Goal: Transaction & Acquisition: Register for event/course

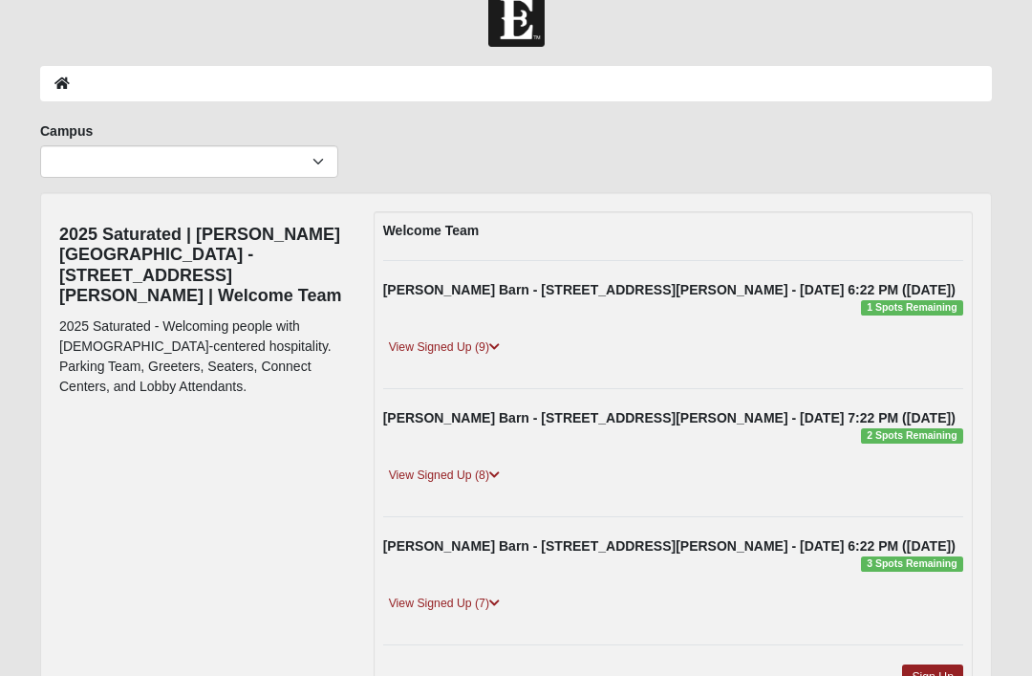
scroll to position [33, 0]
click at [945, 307] on span "1 Spots Remaining" at bounding box center [912, 307] width 102 height 15
click at [915, 300] on span "1 Spots Remaining" at bounding box center [912, 307] width 102 height 15
click at [437, 346] on link "View Signed Up (9)" at bounding box center [444, 347] width 122 height 20
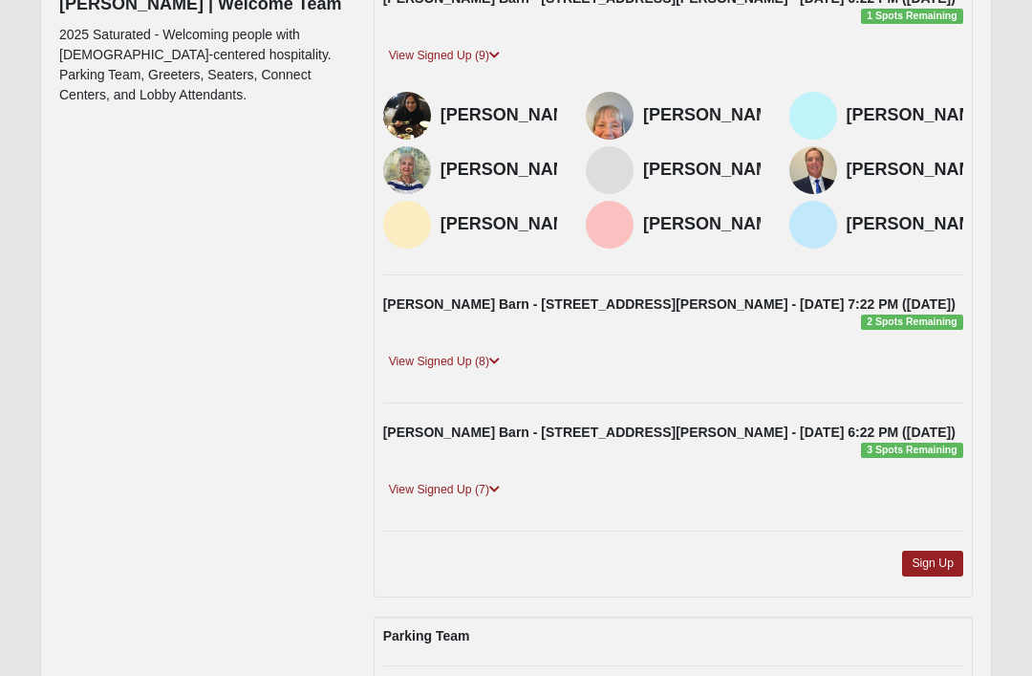
scroll to position [343, 0]
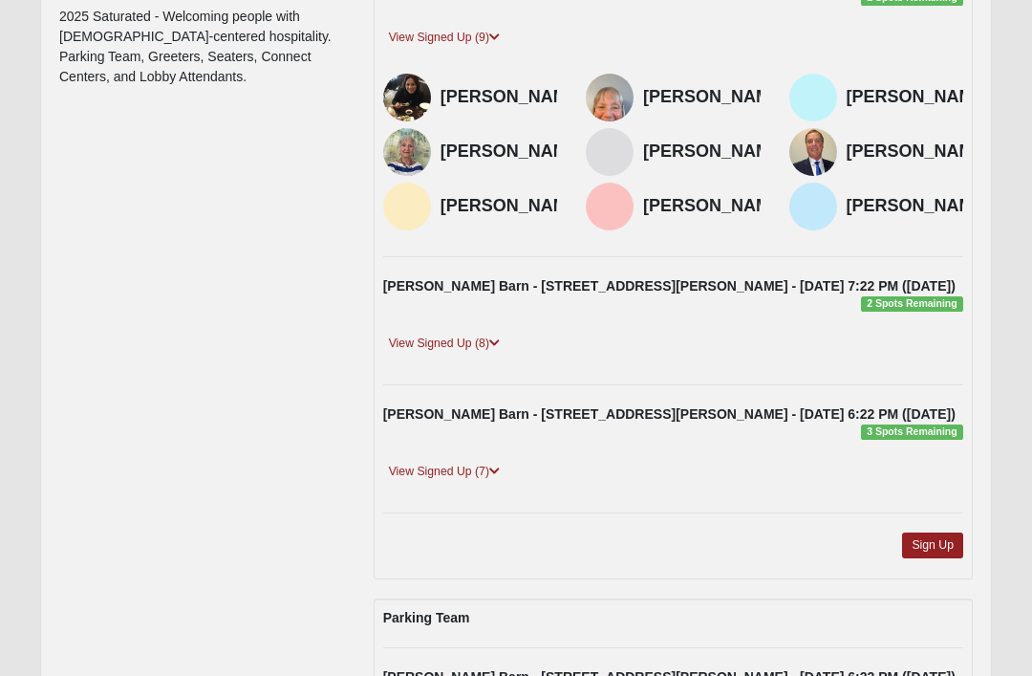
click at [460, 354] on link "View Signed Up (8)" at bounding box center [444, 344] width 122 height 20
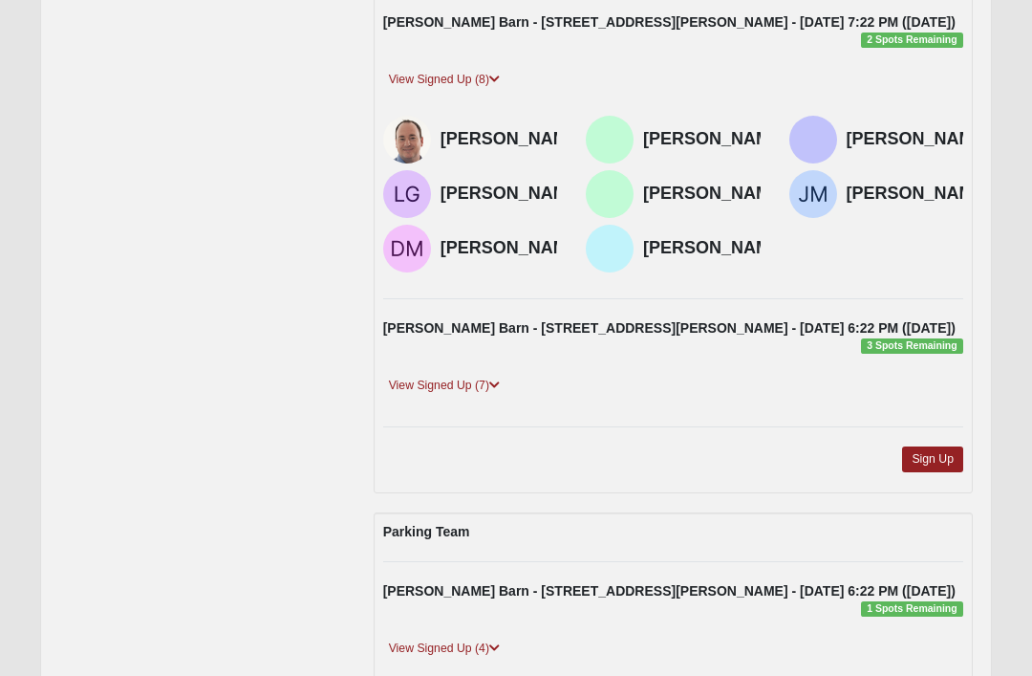
scroll to position [606, 0]
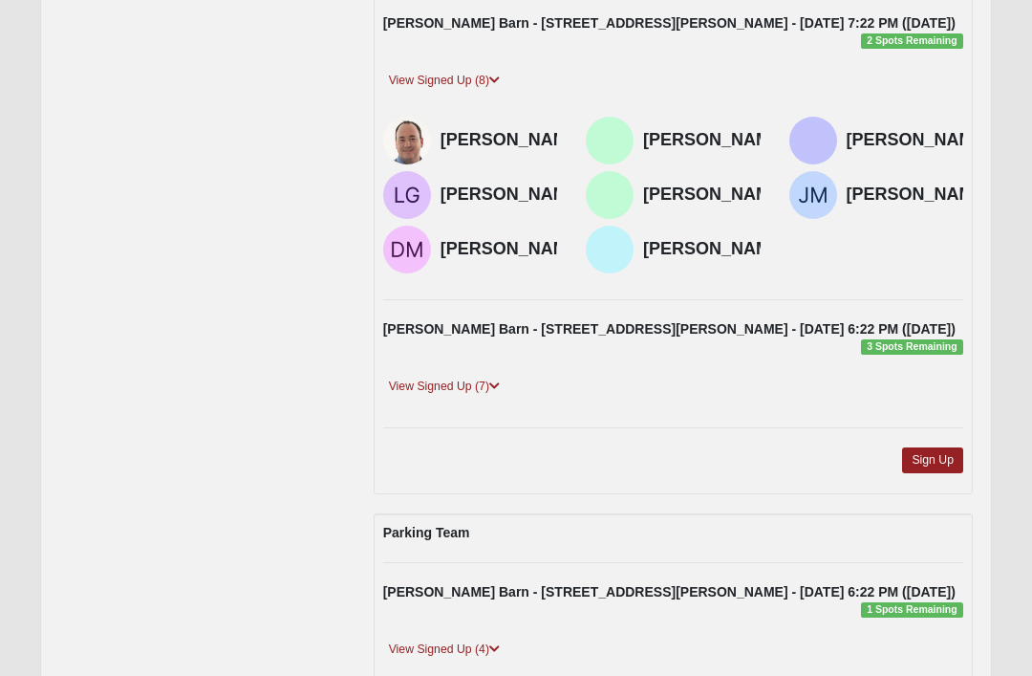
click at [469, 397] on link "View Signed Up (7)" at bounding box center [444, 387] width 122 height 20
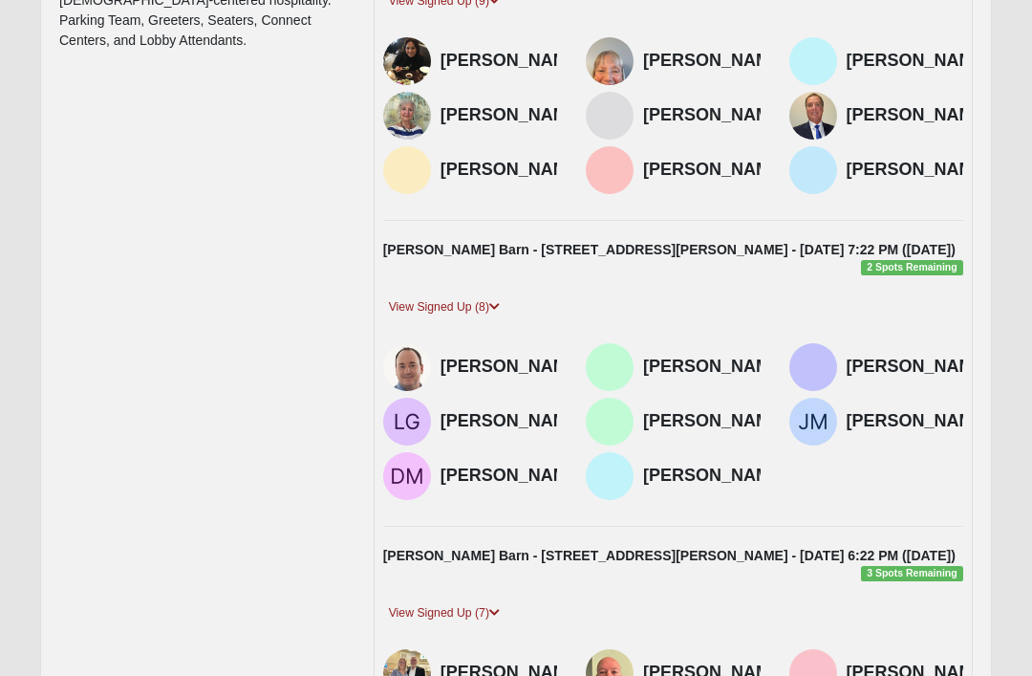
scroll to position [243, 0]
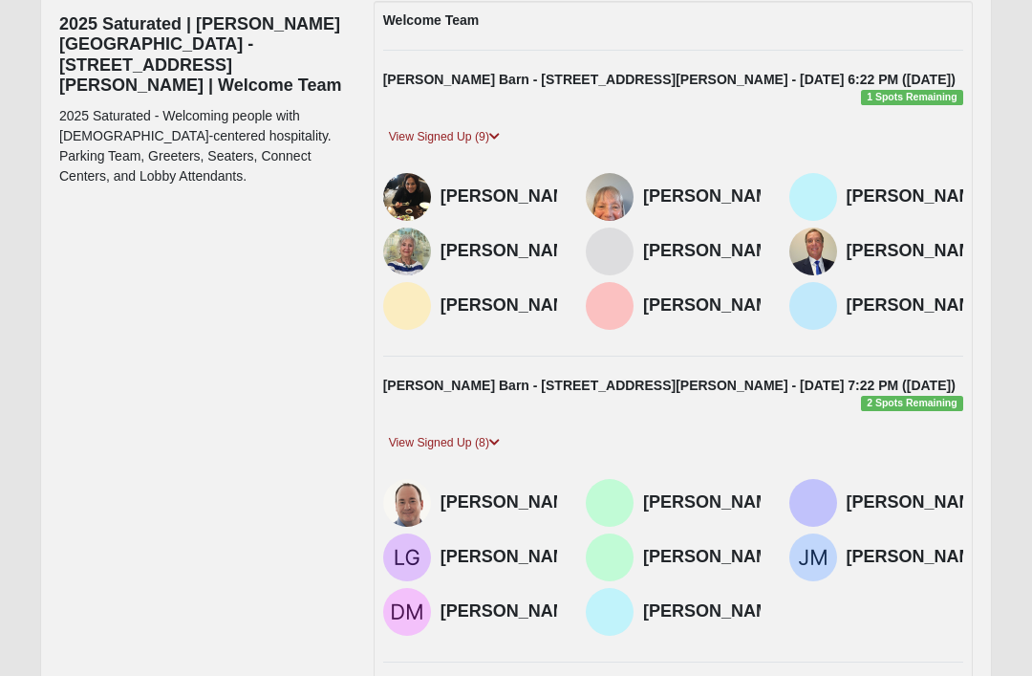
click at [458, 141] on link "View Signed Up (9)" at bounding box center [444, 138] width 122 height 20
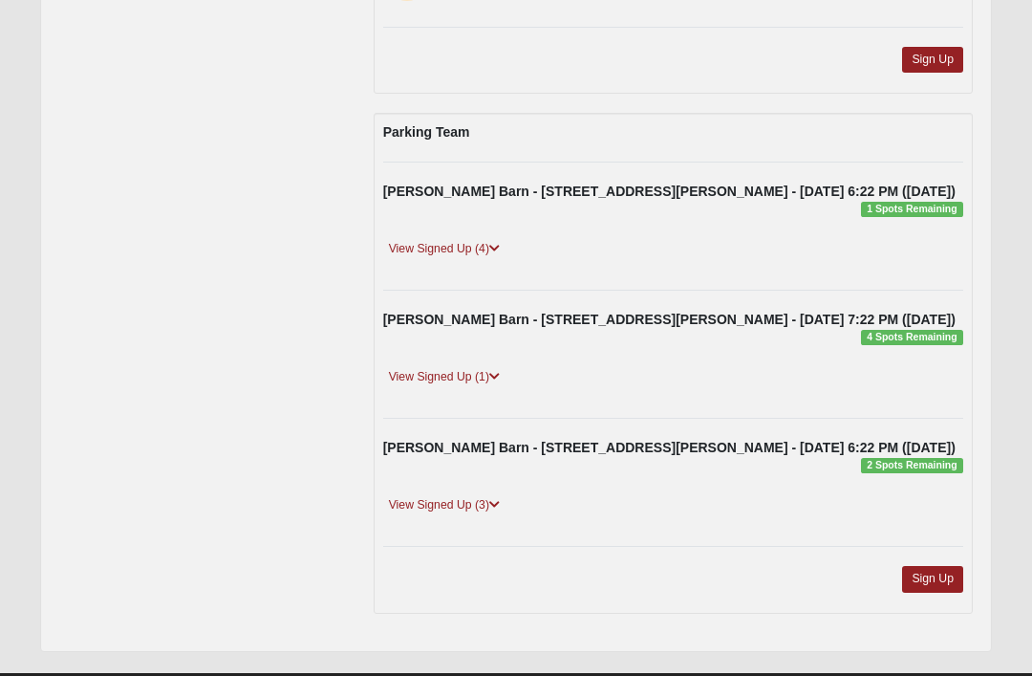
scroll to position [1040, 0]
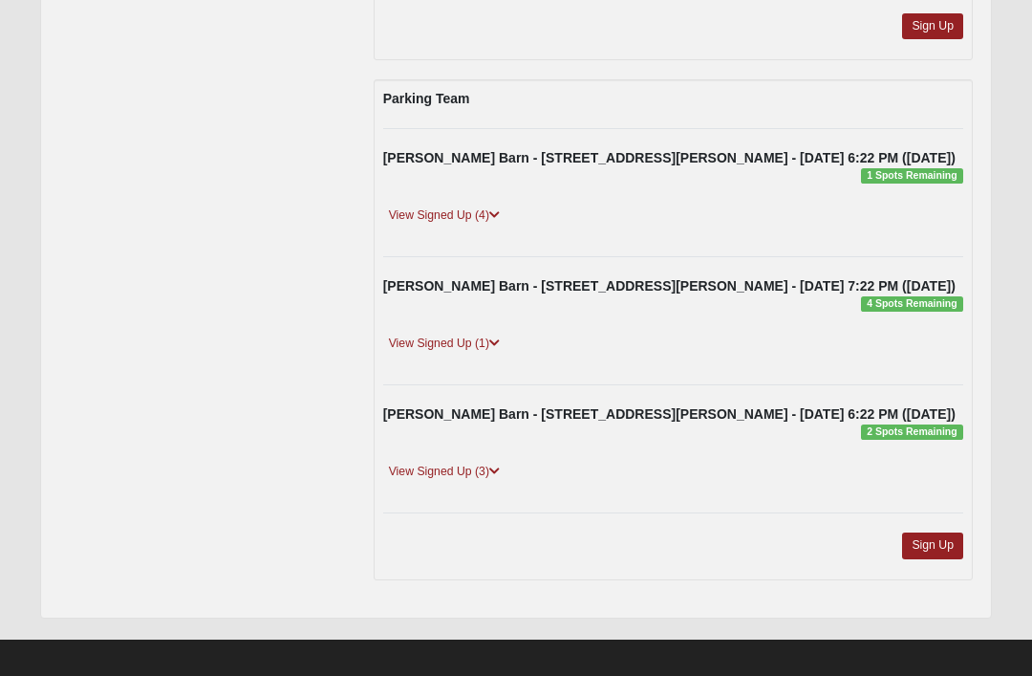
click at [933, 558] on link "Sign Up" at bounding box center [932, 545] width 61 height 26
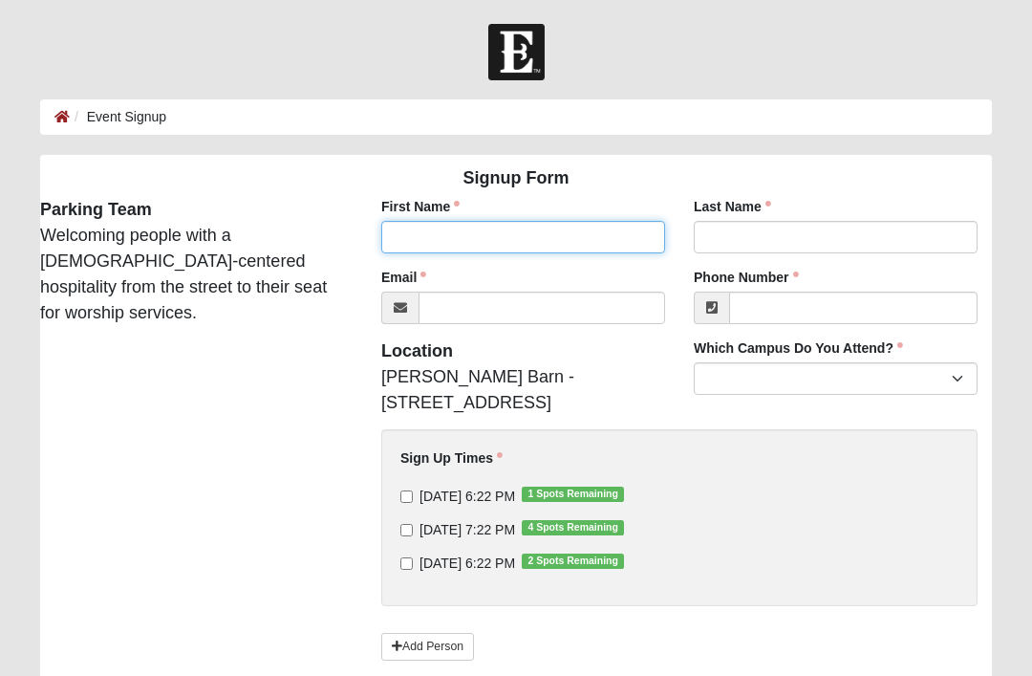
click at [509, 229] on input "First Name" at bounding box center [523, 237] width 284 height 32
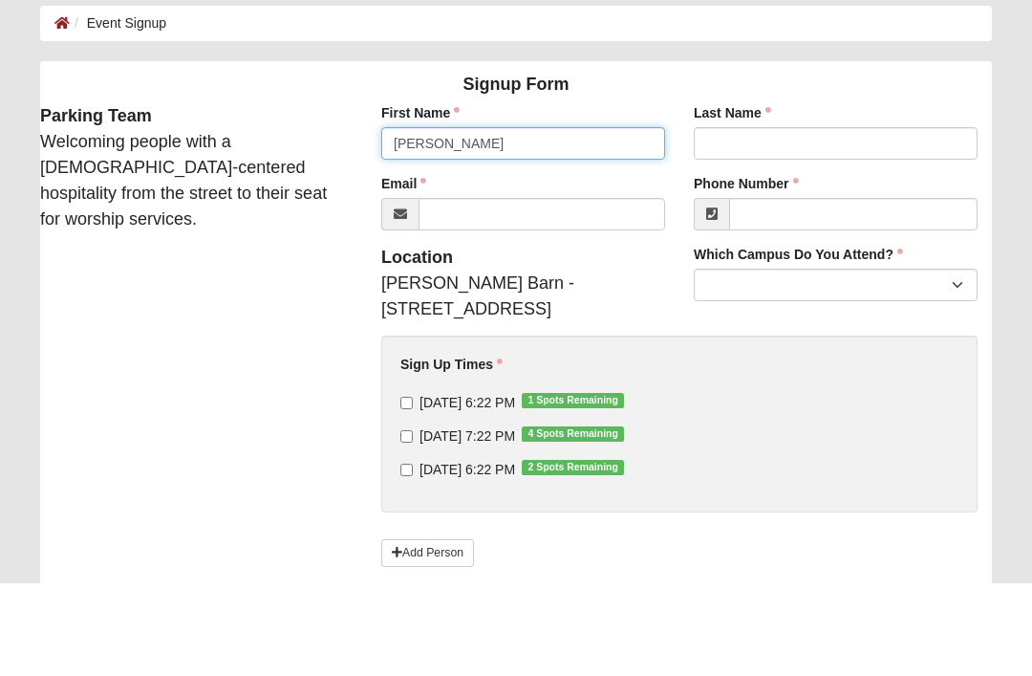
type input "[PERSON_NAME]"
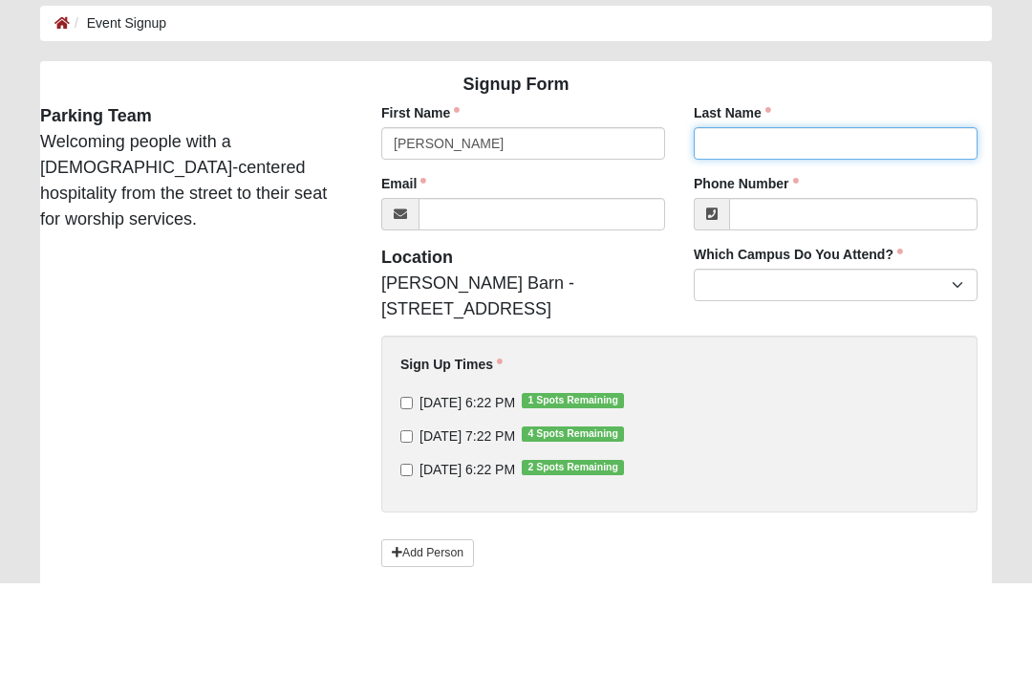
click at [828, 221] on input "Last Name" at bounding box center [836, 237] width 284 height 32
type input "[PERSON_NAME]"
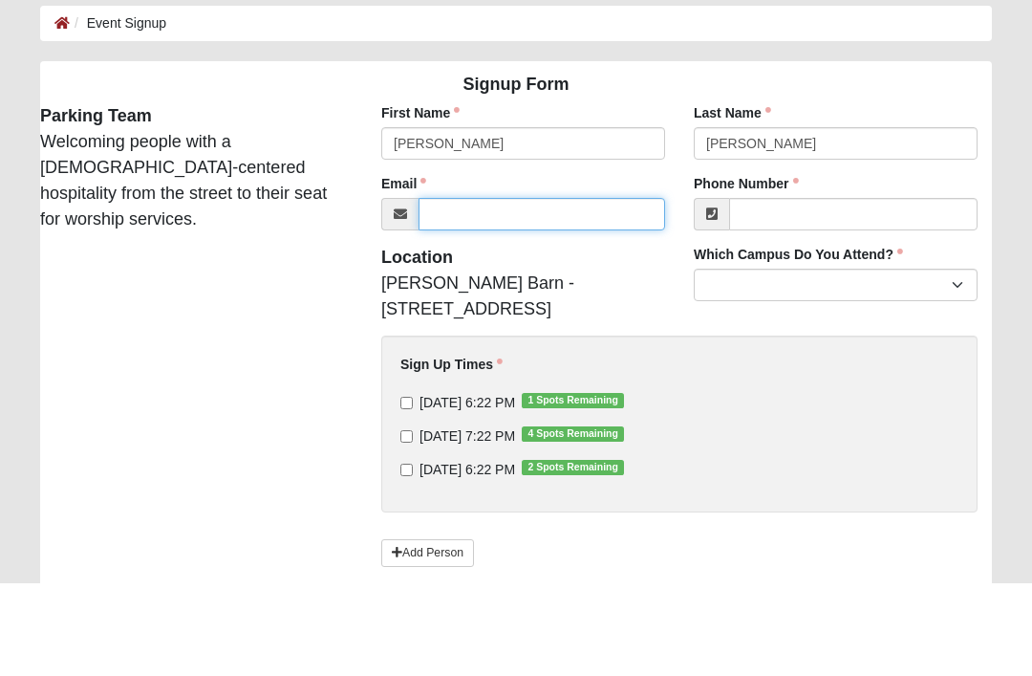
click at [574, 291] on input "Email" at bounding box center [542, 307] width 247 height 32
type input "[EMAIL_ADDRESS][DOMAIN_NAME]"
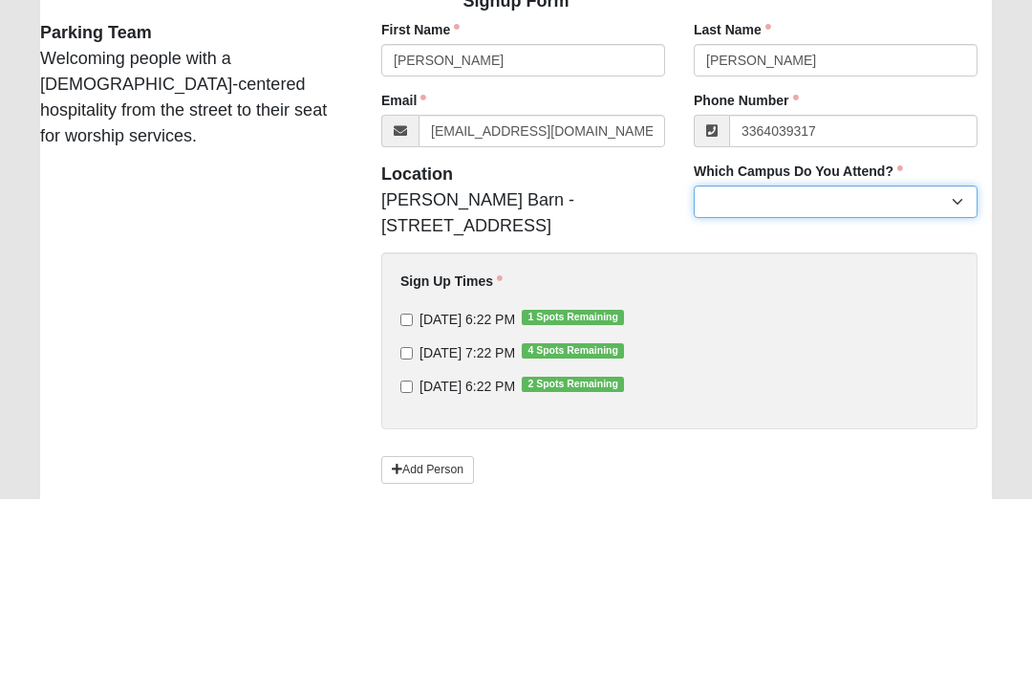
click at [960, 362] on select "Arlington Baymeadows Eleven22 Online [PERSON_NAME][GEOGRAPHIC_DATA] Jesup [GEOG…" at bounding box center [836, 378] width 284 height 32
type input "[PHONE_NUMBER]"
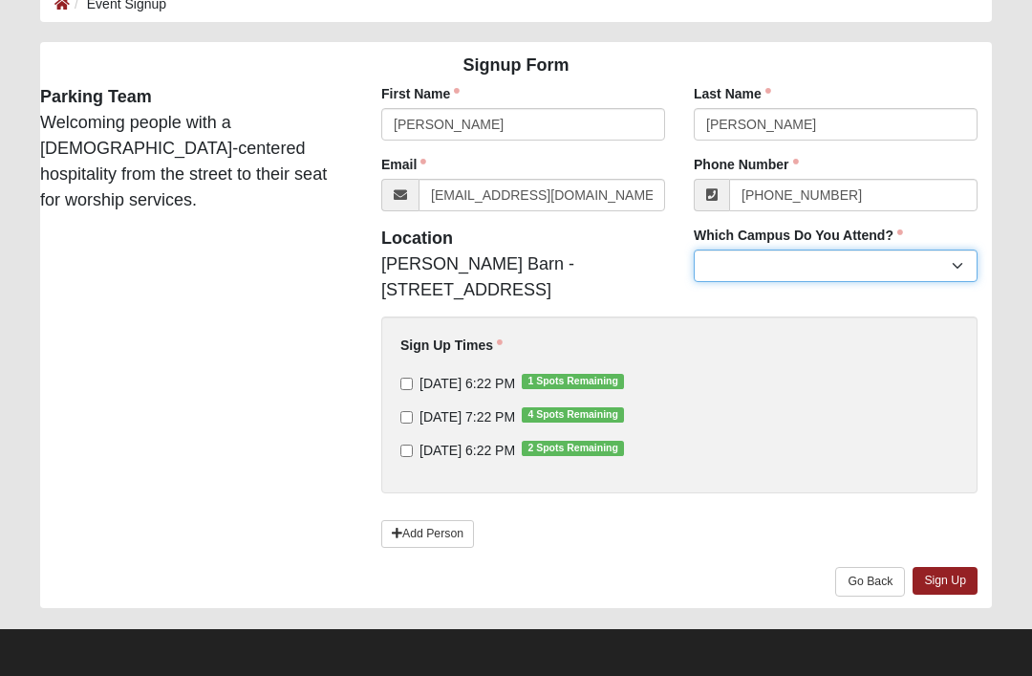
select select "19"
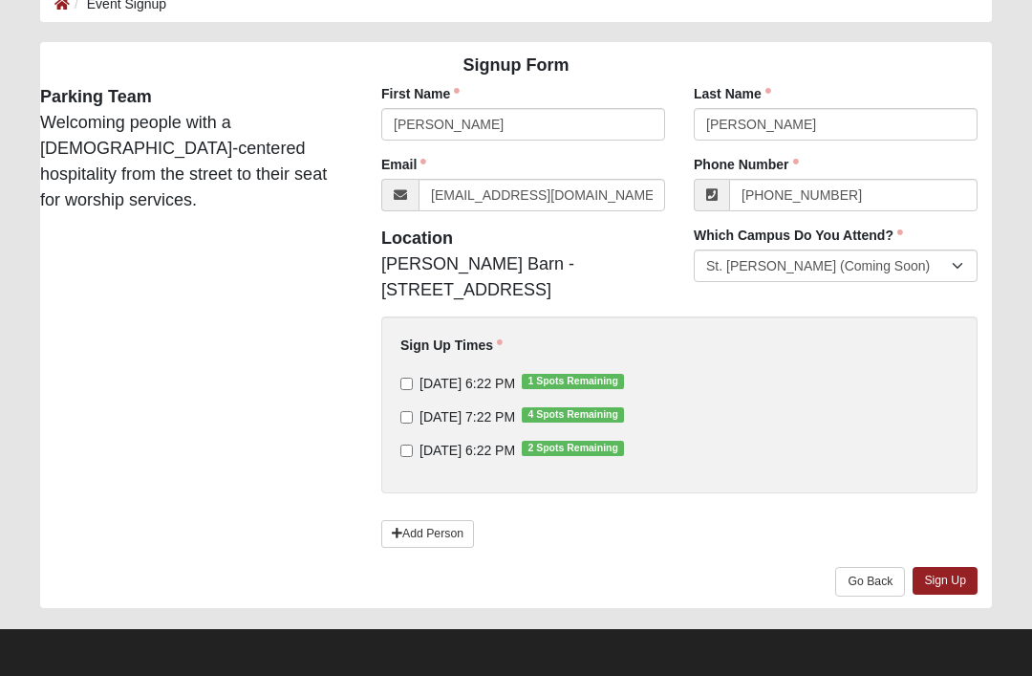
click at [401, 390] on input "[DATE] 6:22 PM 1 Spots Remaining" at bounding box center [406, 383] width 12 height 12
checkbox input "true"
click at [964, 588] on link "Sign Up" at bounding box center [945, 581] width 65 height 28
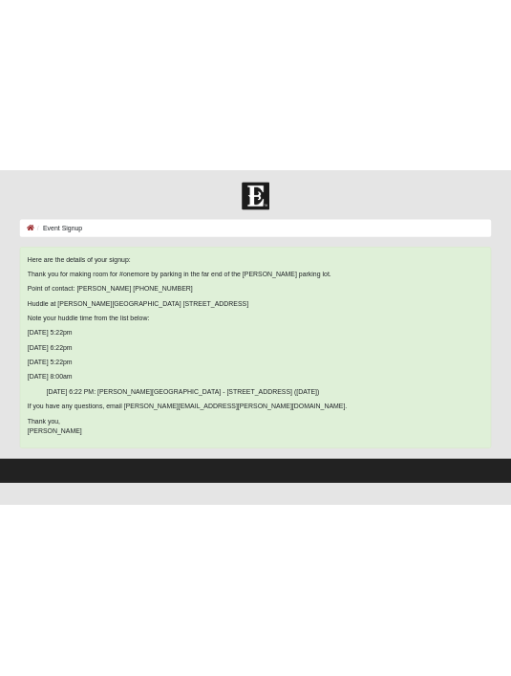
scroll to position [0, 0]
